Goal: Find contact information: Find contact information

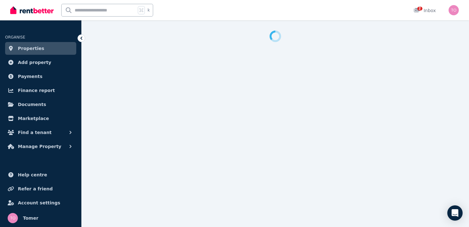
select select "**********"
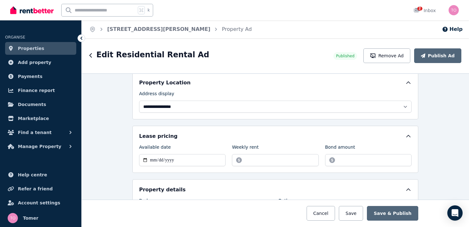
scroll to position [147, 0]
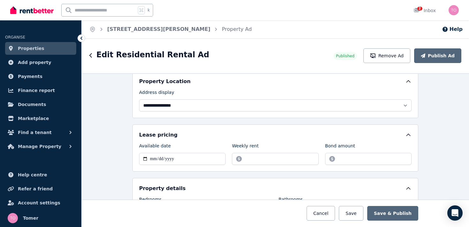
click at [44, 51] on link "Properties" at bounding box center [40, 48] width 71 height 13
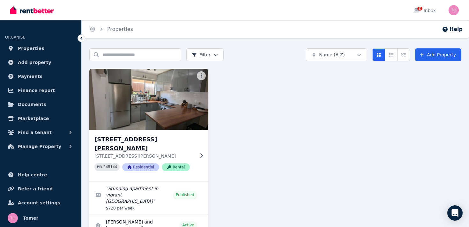
scroll to position [28, 0]
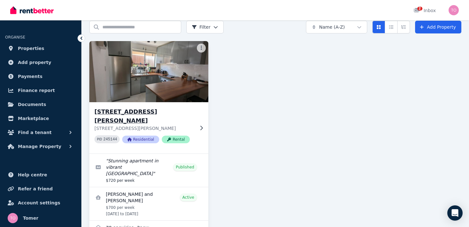
click at [147, 97] on img at bounding box center [148, 72] width 125 height 64
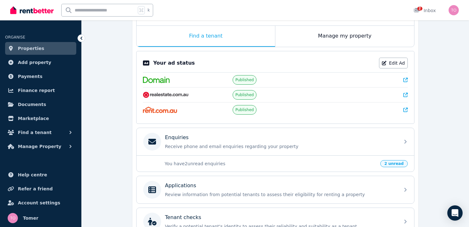
scroll to position [169, 0]
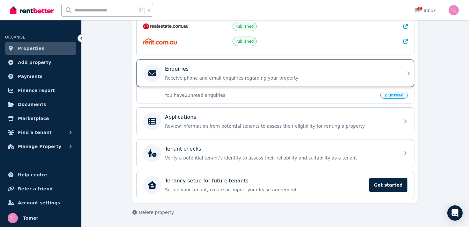
click at [216, 72] on div "Enquiries" at bounding box center [280, 69] width 231 height 8
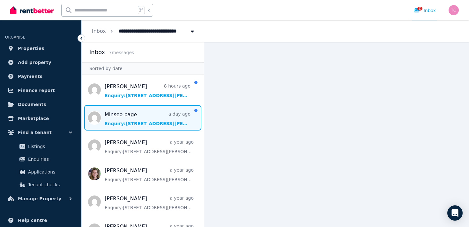
click at [134, 125] on span "Message list" at bounding box center [143, 118] width 122 height 26
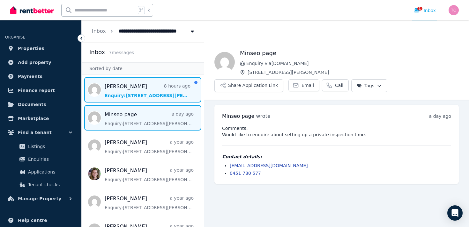
click at [128, 89] on span "Message list" at bounding box center [143, 90] width 122 height 26
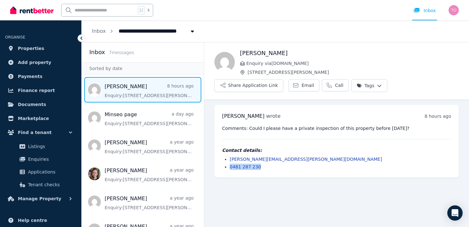
drag, startPoint x: 262, startPoint y: 168, endPoint x: 229, endPoint y: 168, distance: 32.5
click at [230, 168] on li "0481 287 230" at bounding box center [340, 167] width 221 height 6
copy link "0481 287 230"
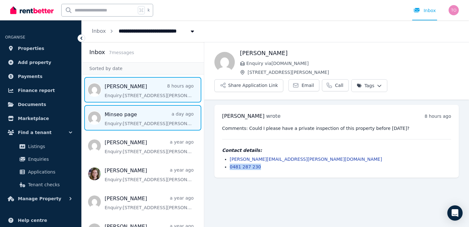
click at [123, 119] on span "Message list" at bounding box center [143, 118] width 122 height 26
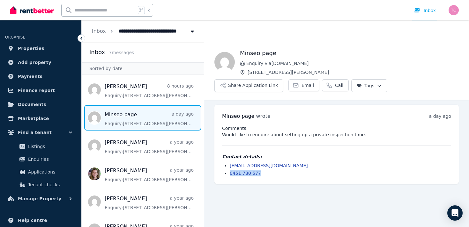
drag, startPoint x: 260, startPoint y: 174, endPoint x: 227, endPoint y: 175, distance: 33.2
click at [227, 174] on ul "[EMAIL_ADDRESS][DOMAIN_NAME] 0451 780 577" at bounding box center [336, 170] width 229 height 14
copy link "0451 780 577"
